Goal: Information Seeking & Learning: Find specific fact

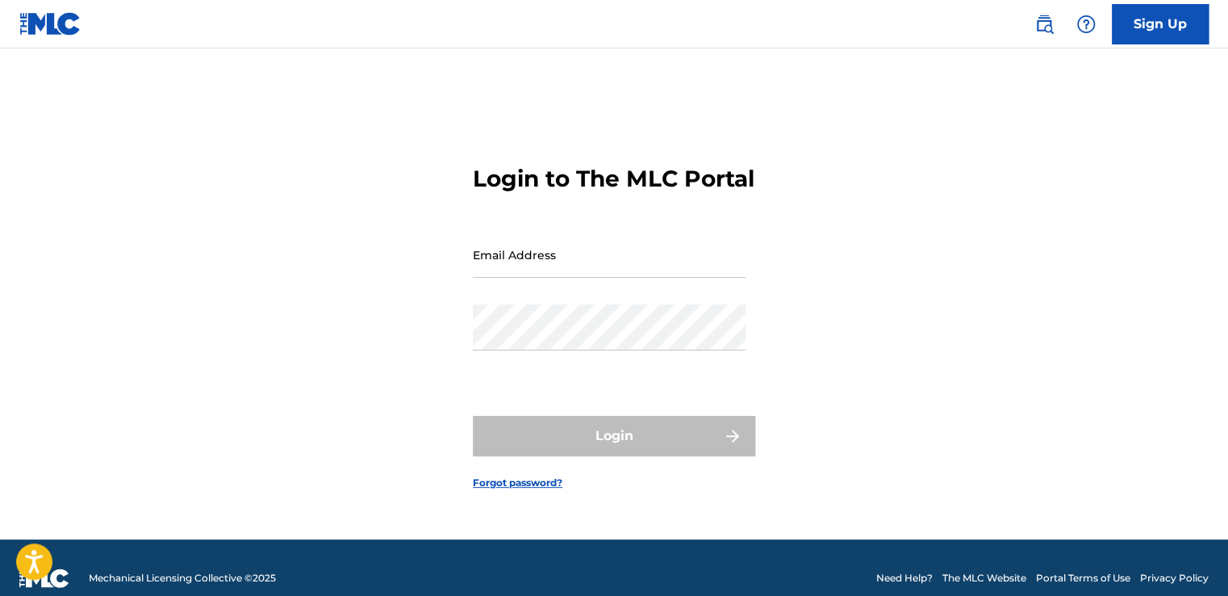
type input "[EMAIL_ADDRESS][DOMAIN_NAME]"
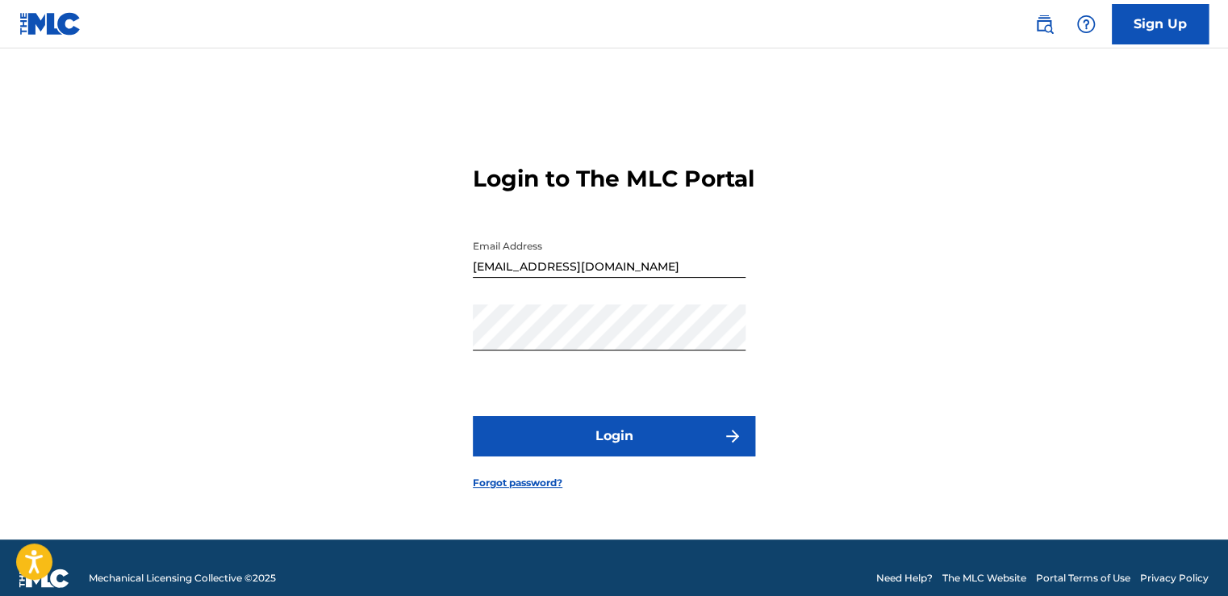
click at [1048, 32] on img at bounding box center [1044, 24] width 19 height 19
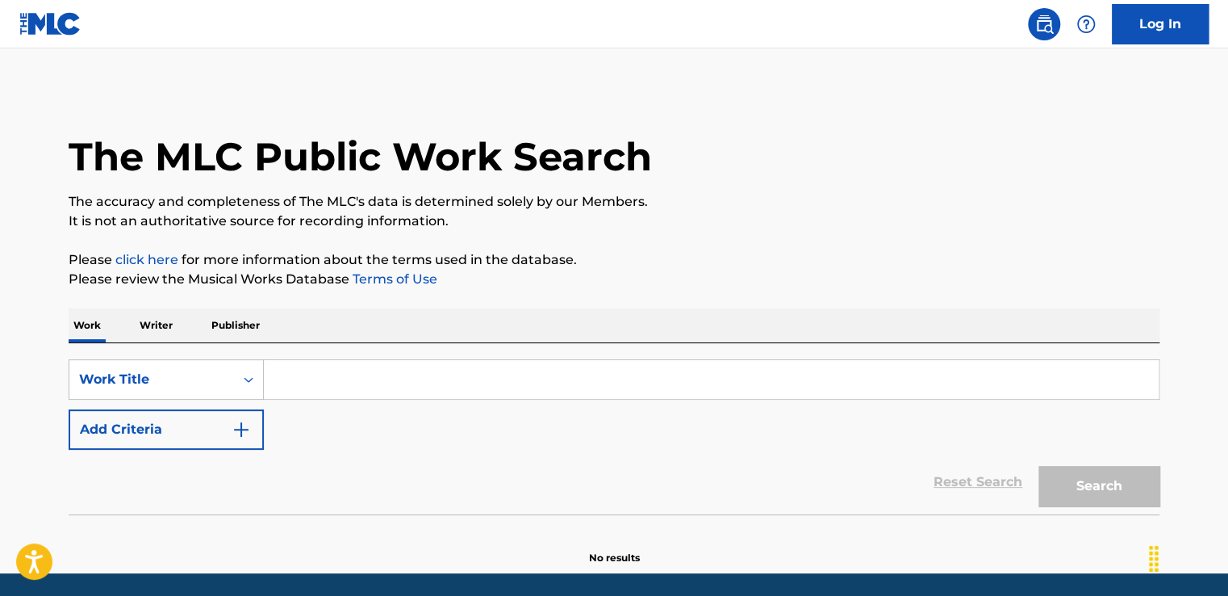
click at [371, 382] on input "Search Form" at bounding box center [711, 379] width 895 height 39
paste input "Samir Ghising"
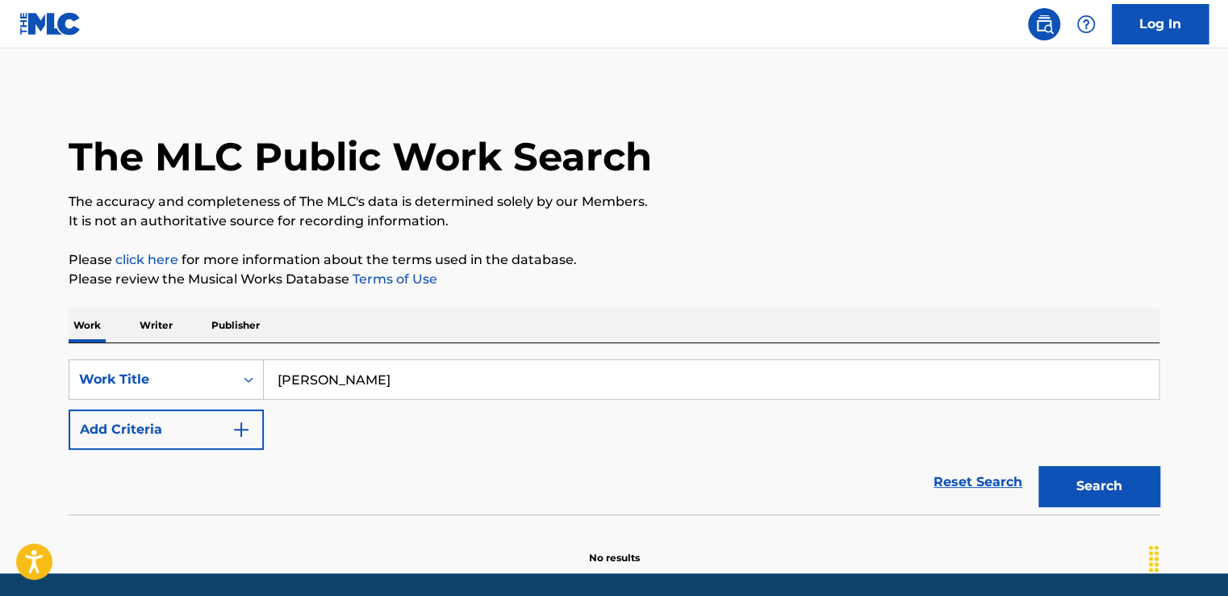
type input "Samir Ghising"
click at [157, 325] on p "Writer" at bounding box center [156, 325] width 43 height 34
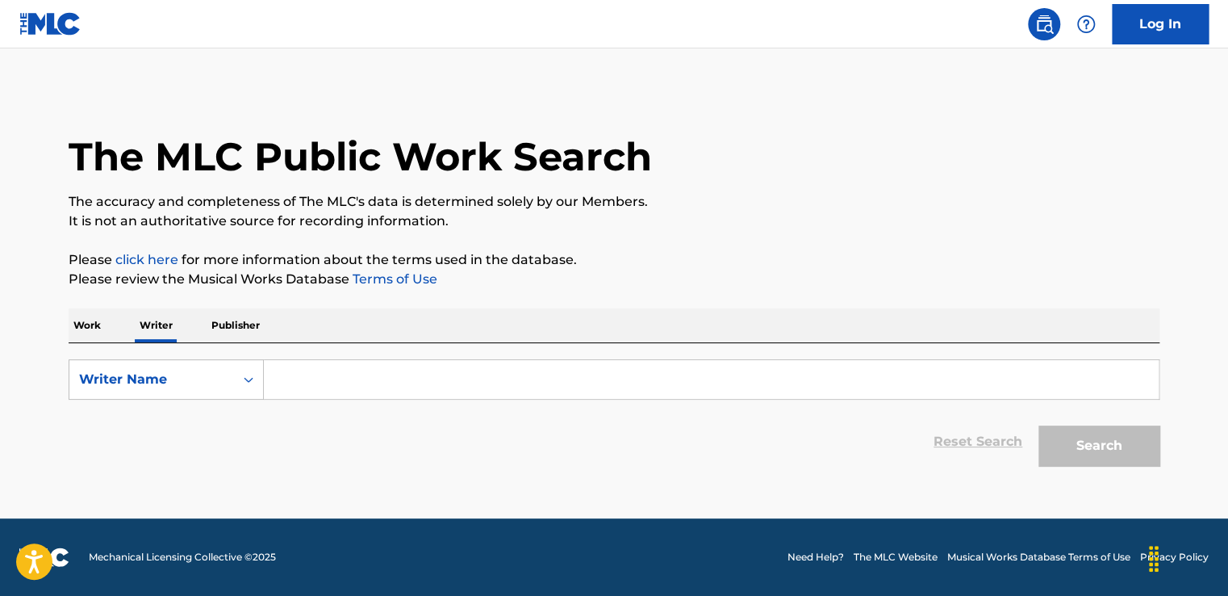
drag, startPoint x: 316, startPoint y: 399, endPoint x: 314, endPoint y: 389, distance: 10.0
click at [314, 396] on div "Search Form" at bounding box center [712, 379] width 896 height 40
click at [314, 388] on input "Search Form" at bounding box center [711, 379] width 895 height 39
paste input "Samir Ghising"
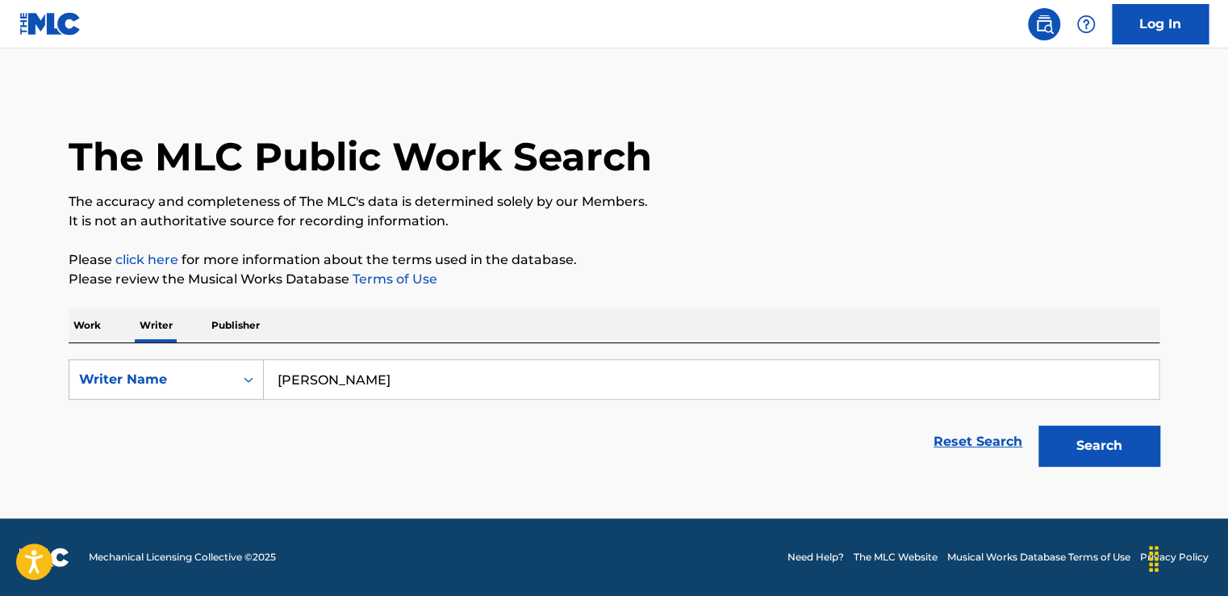
type input "Samir Ghising"
click at [1064, 449] on button "Search" at bounding box center [1099, 445] width 121 height 40
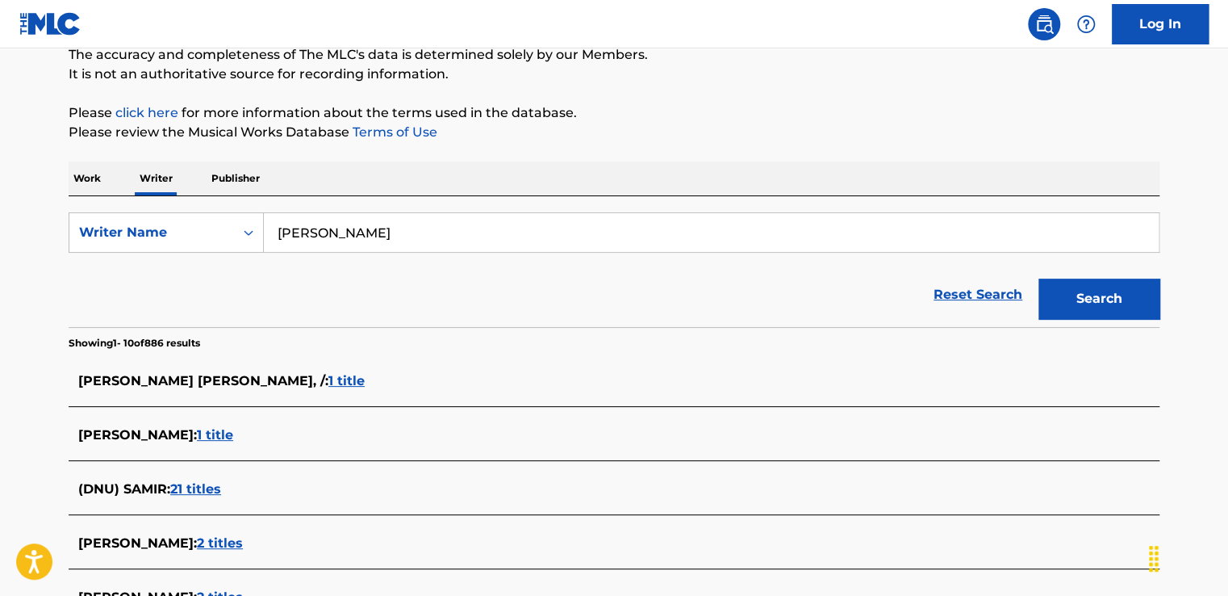
scroll to position [66, 0]
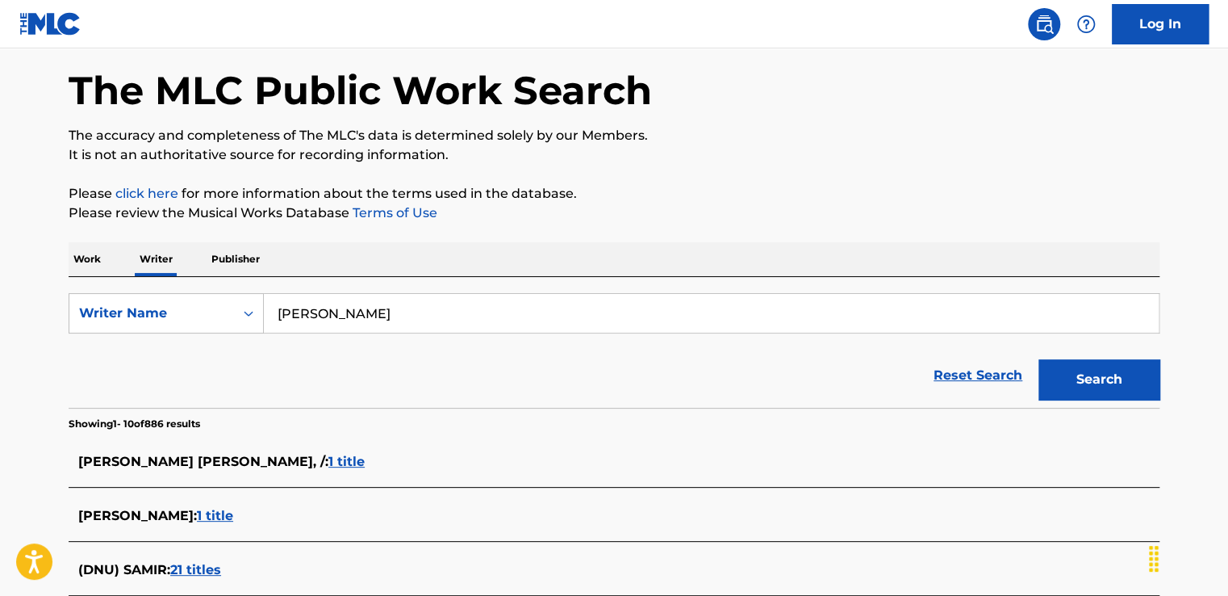
click at [93, 258] on p "Work" at bounding box center [87, 259] width 37 height 34
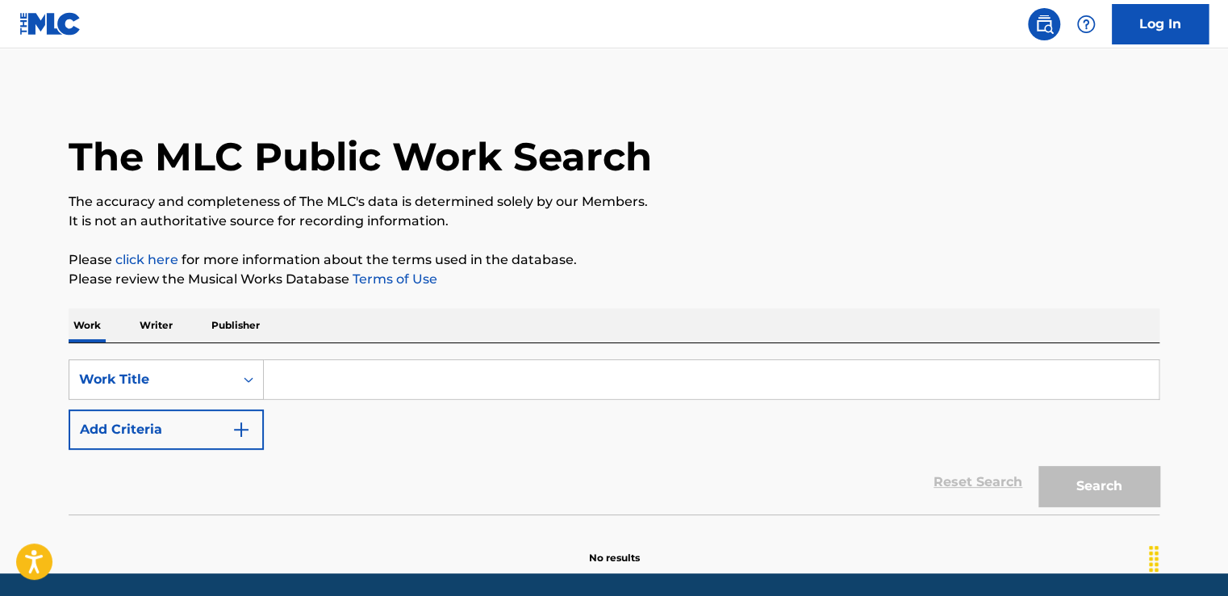
click at [316, 380] on input "Search Form" at bounding box center [711, 379] width 895 height 39
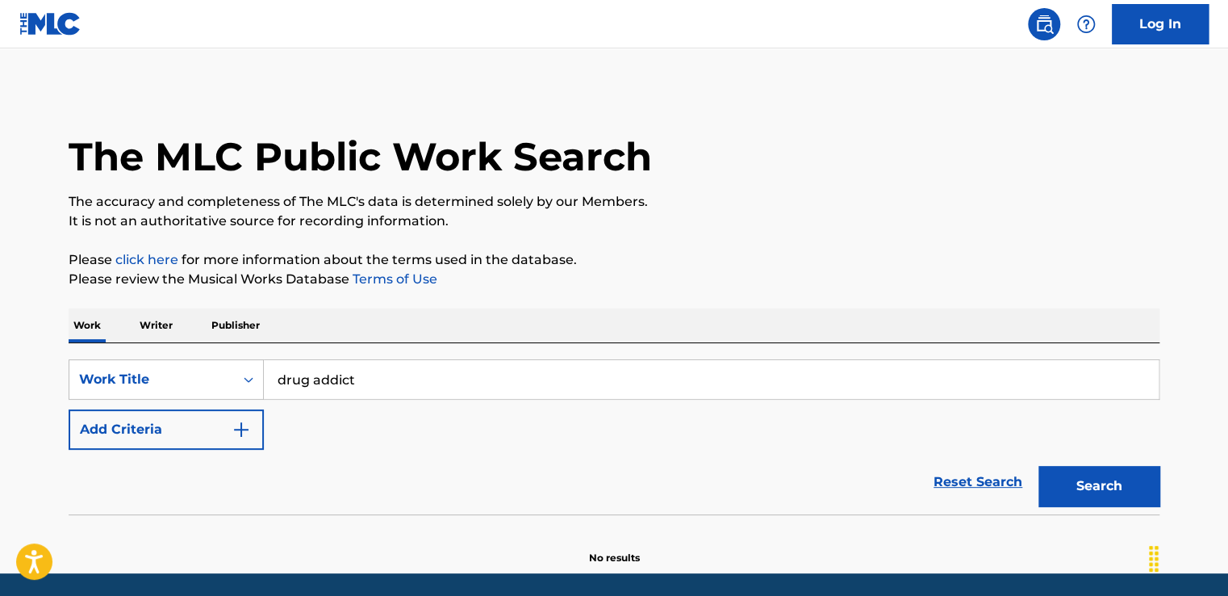
type input "drug addict"
click at [152, 422] on button "Add Criteria" at bounding box center [166, 429] width 195 height 40
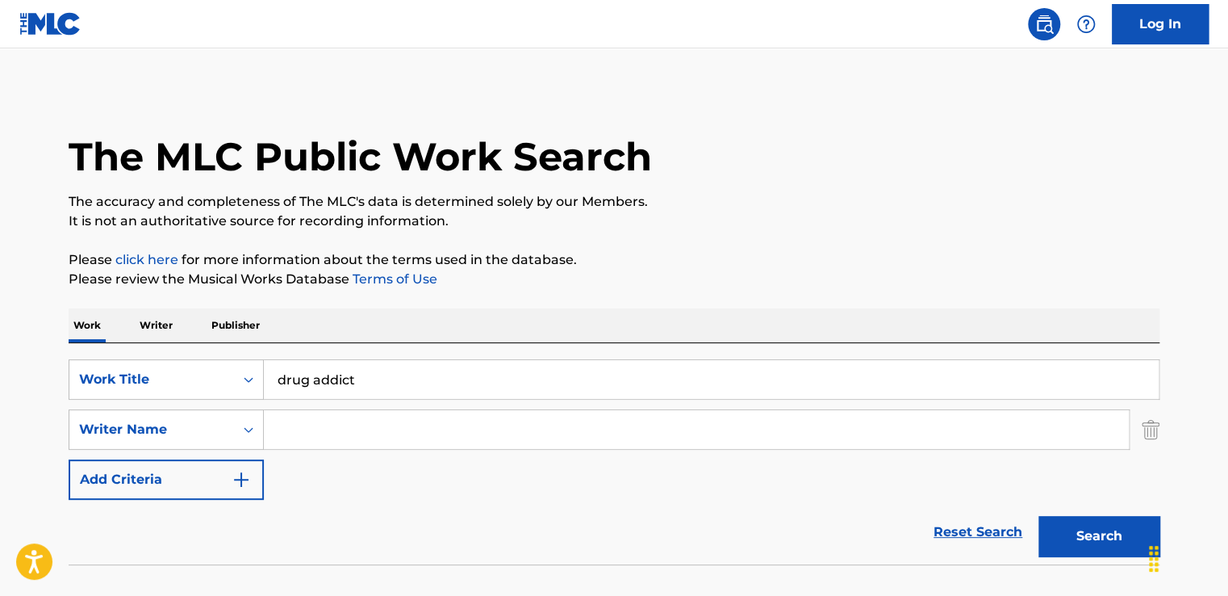
click at [316, 433] on input "Search Form" at bounding box center [696, 429] width 865 height 39
click at [1085, 531] on button "Search" at bounding box center [1099, 536] width 121 height 40
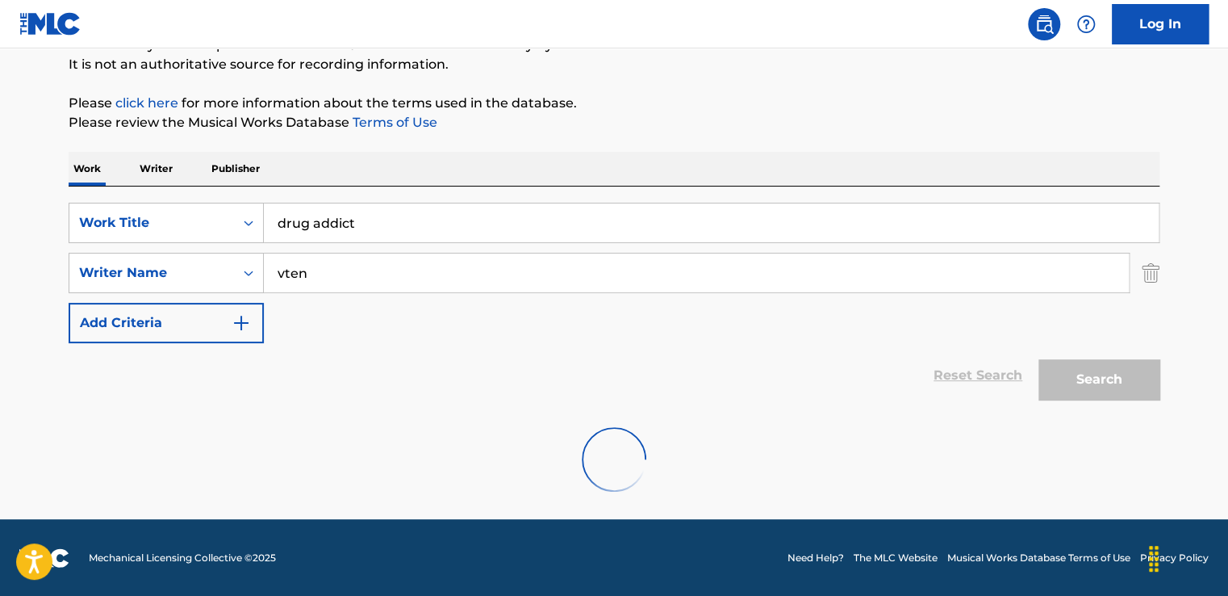
scroll to position [104, 0]
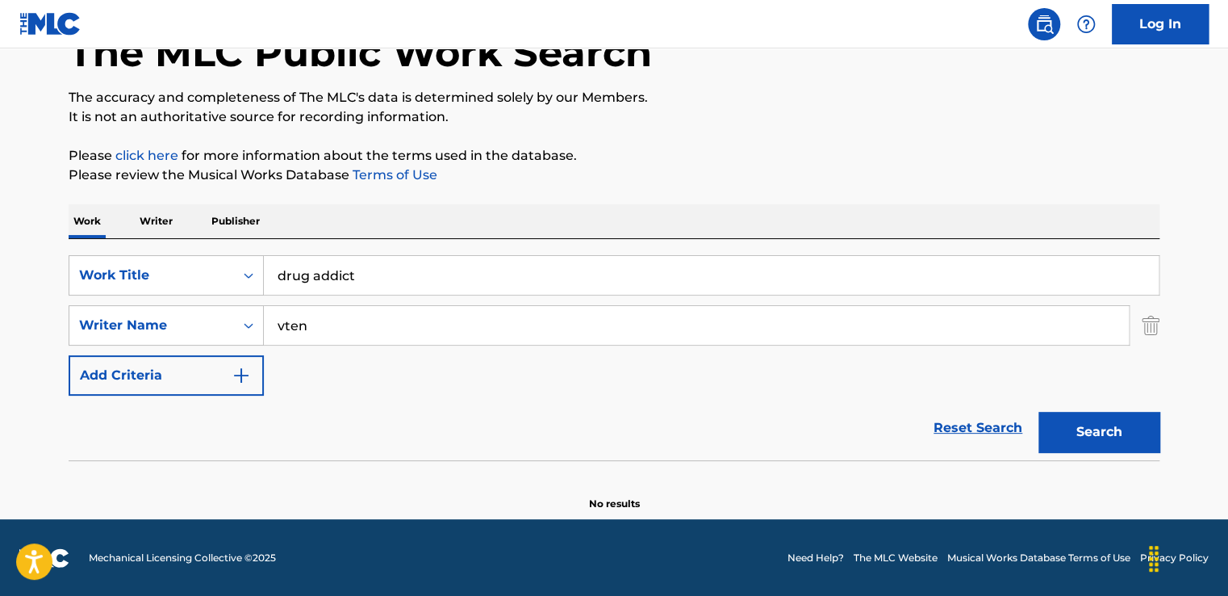
click at [370, 336] on input "vten" at bounding box center [696, 325] width 865 height 39
type input "samir ghising"
click at [1094, 418] on button "Search" at bounding box center [1099, 432] width 121 height 40
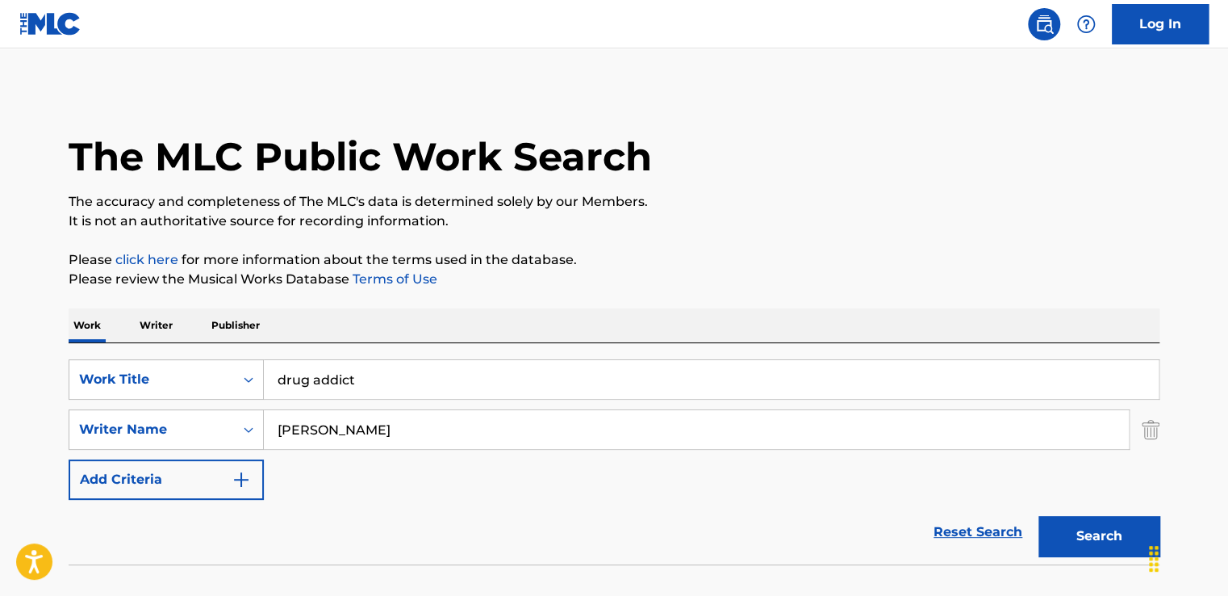
click at [1045, 21] on img at bounding box center [1044, 24] width 19 height 19
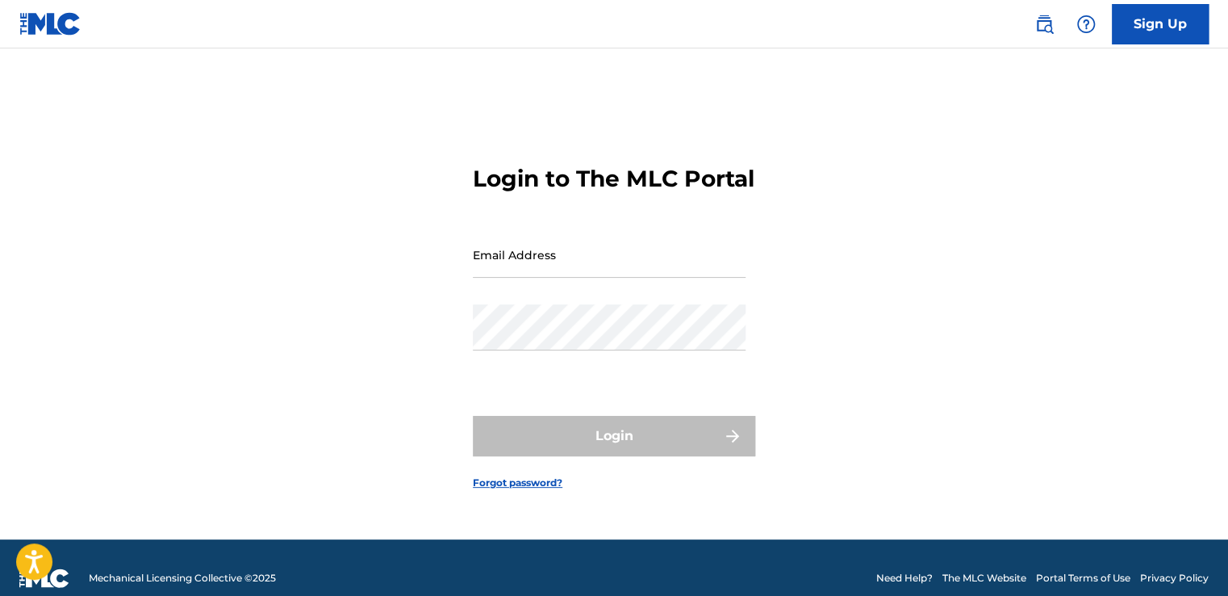
type input "[EMAIL_ADDRESS][DOMAIN_NAME]"
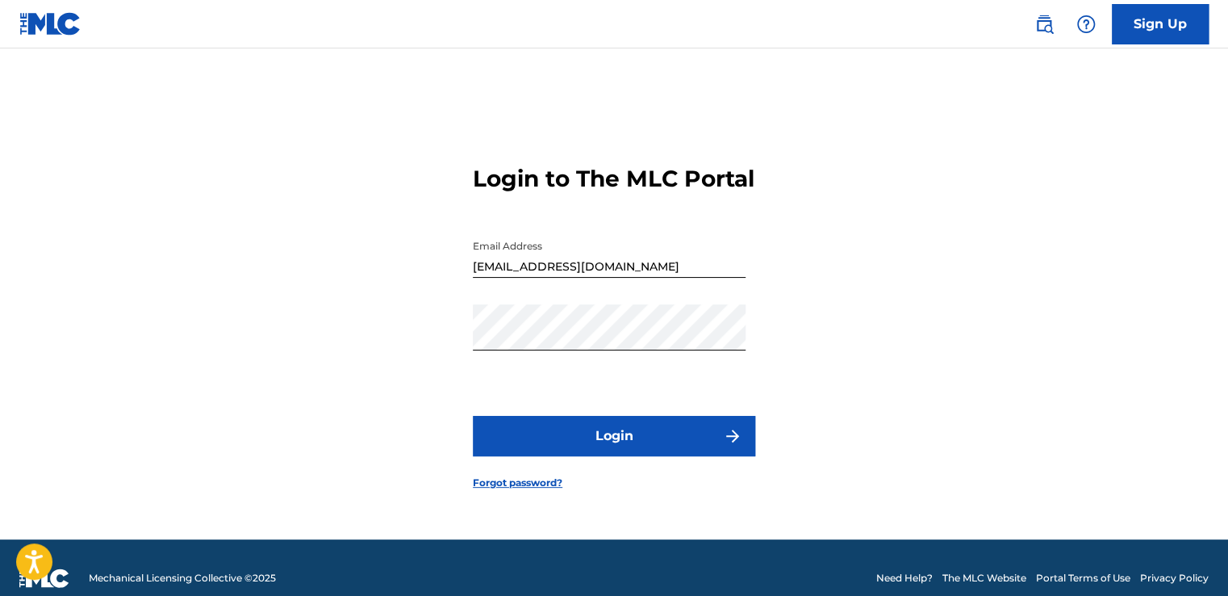
click at [1036, 27] on img at bounding box center [1044, 24] width 19 height 19
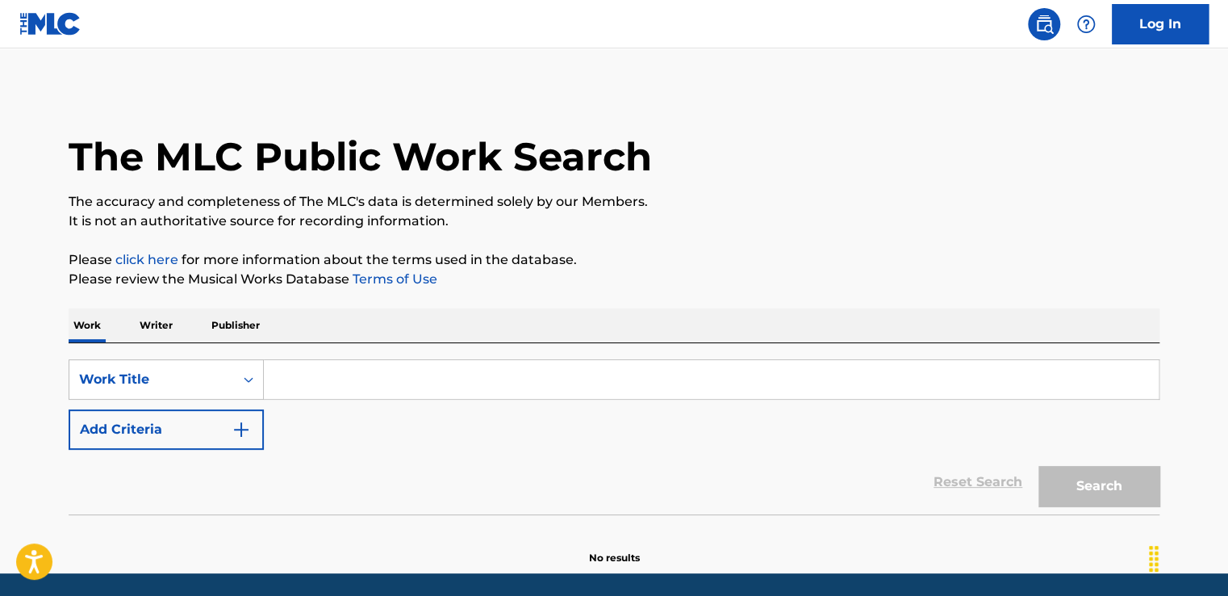
click at [285, 383] on input "Search Form" at bounding box center [711, 379] width 895 height 39
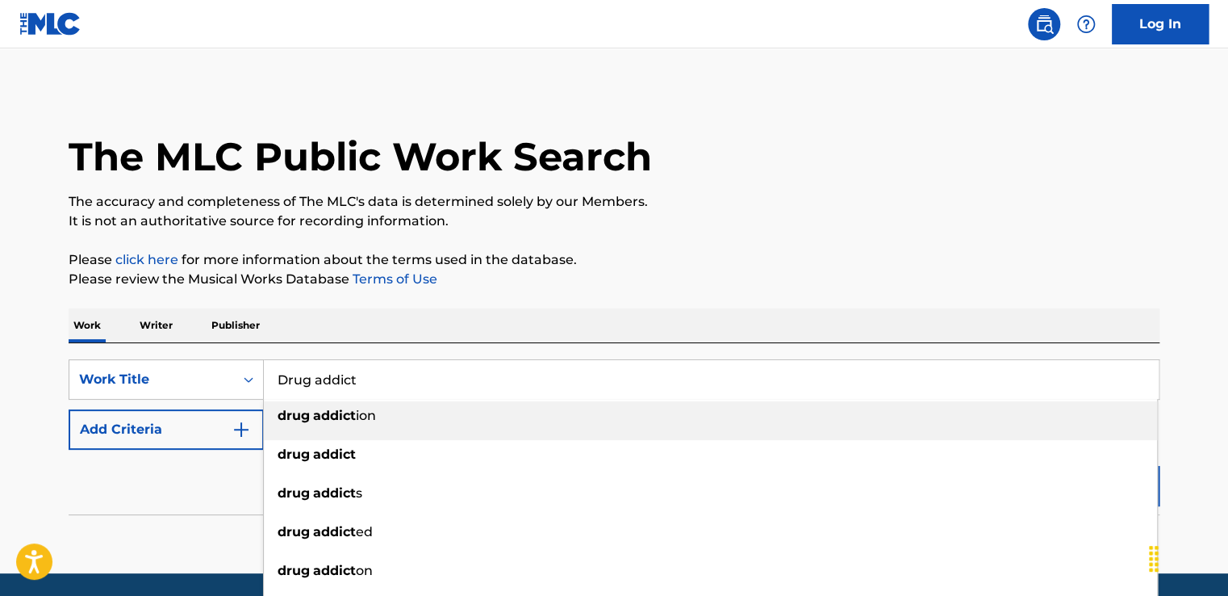
type input "Drug addict"
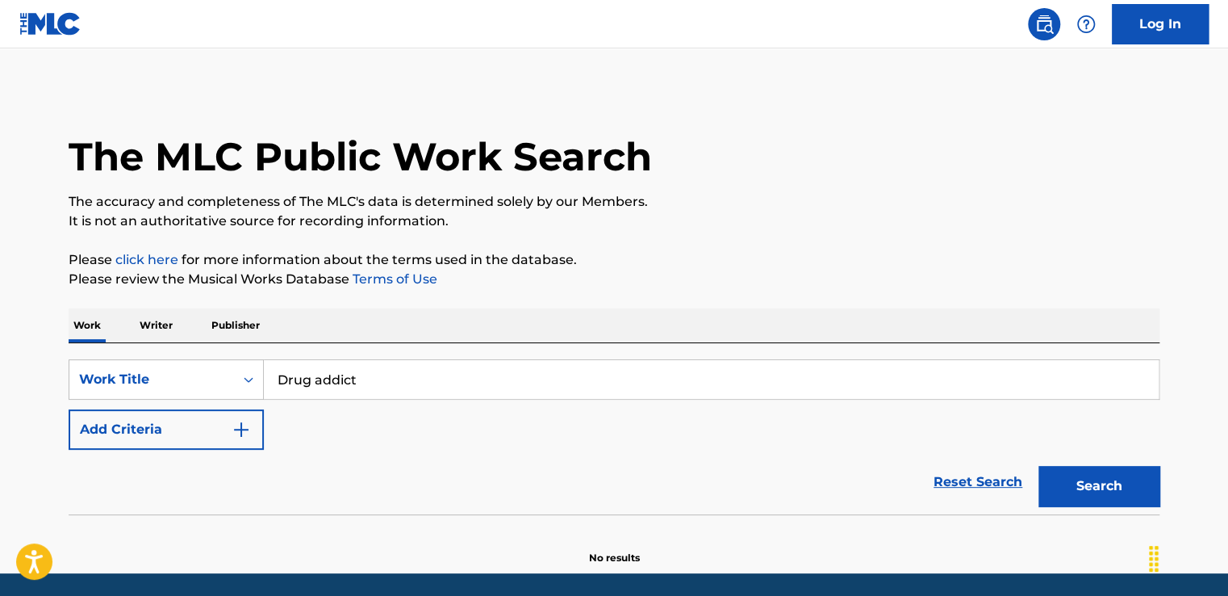
click at [178, 437] on button "Add Criteria" at bounding box center [166, 429] width 195 height 40
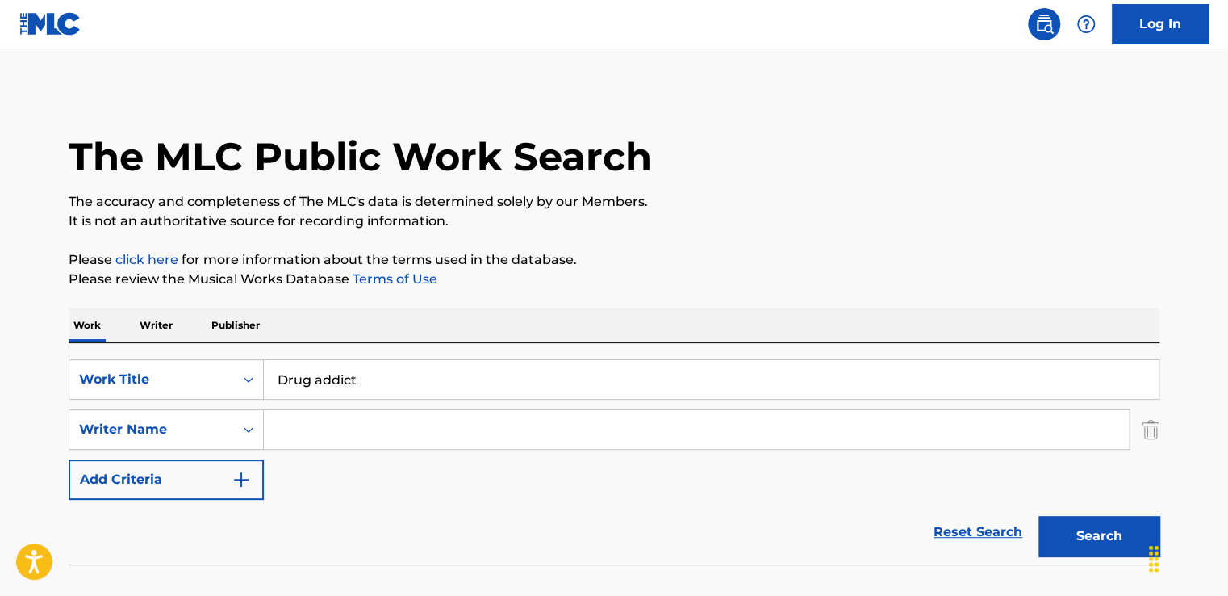
click at [363, 432] on input "Search Form" at bounding box center [696, 429] width 865 height 39
click at [1074, 529] on button "Search" at bounding box center [1099, 536] width 121 height 40
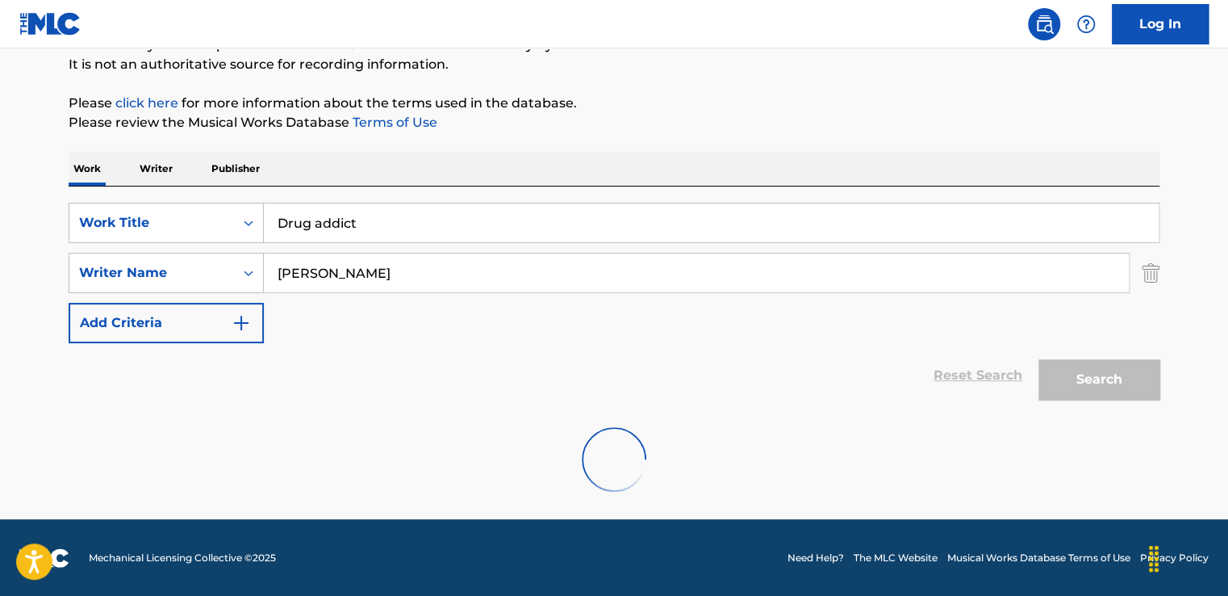
scroll to position [104, 0]
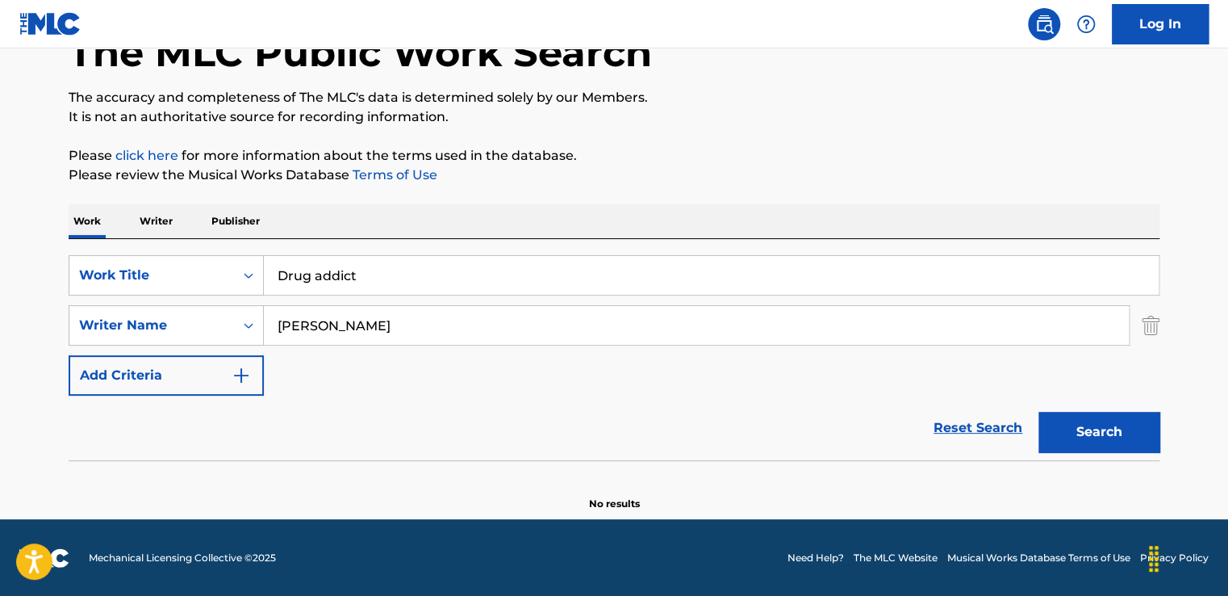
click at [427, 332] on input "[PERSON_NAME]" at bounding box center [696, 325] width 865 height 39
type input "Suraj [PERSON_NAME]"
click at [1070, 441] on button "Search" at bounding box center [1099, 432] width 121 height 40
